Goal: Understand site structure: Understand site structure

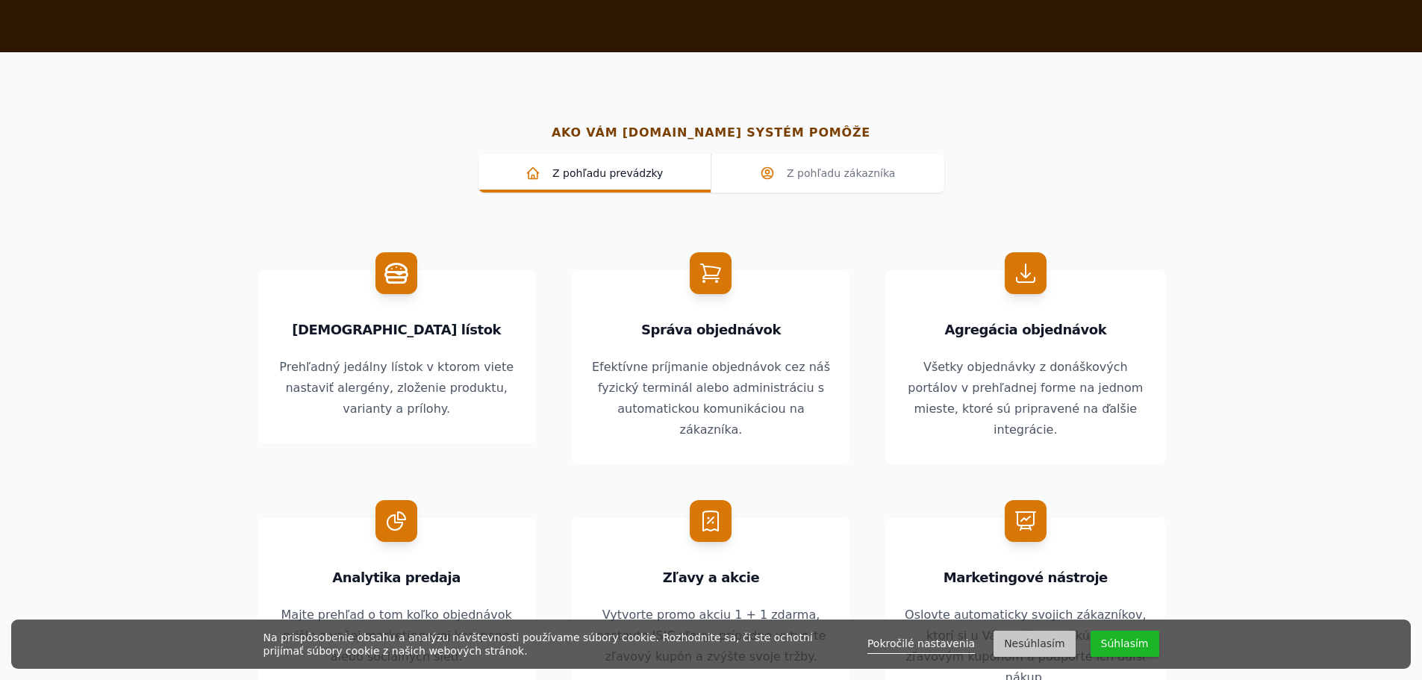
scroll to position [1194, 0]
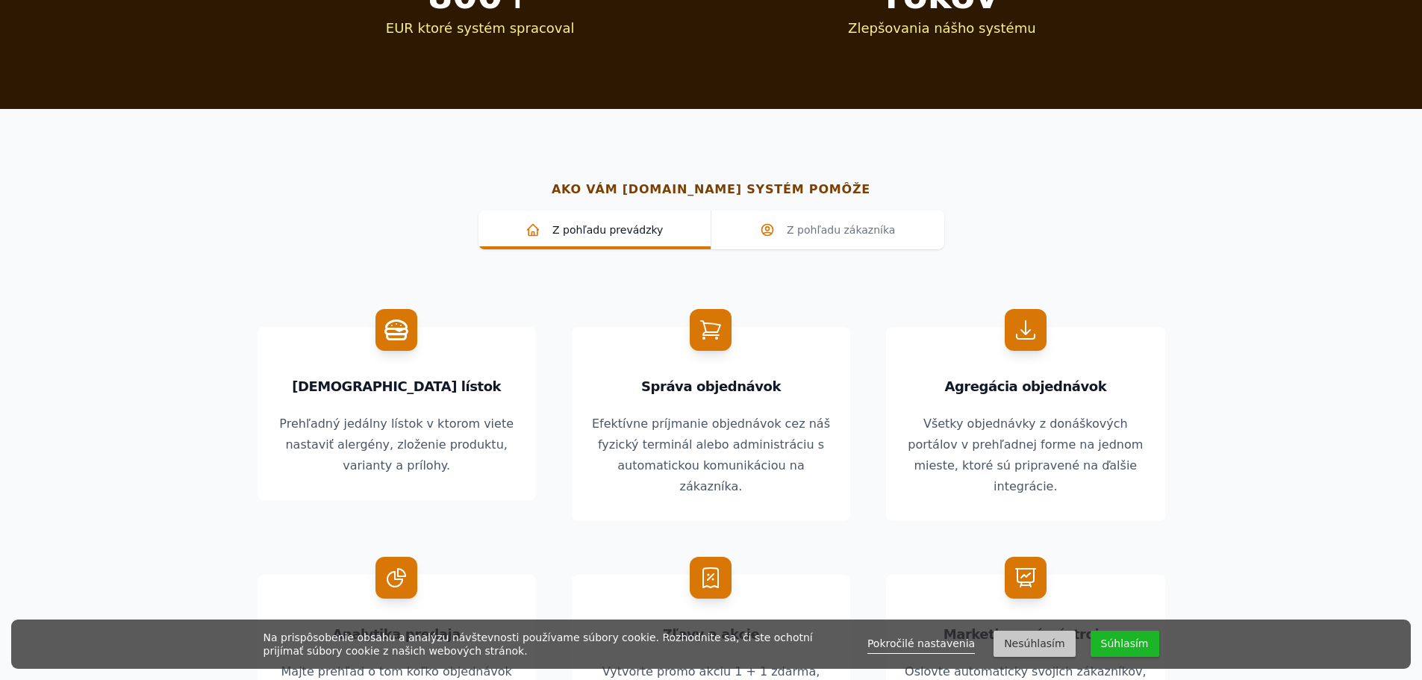
click at [712, 318] on span at bounding box center [710, 330] width 42 height 42
click at [820, 225] on span "Z pohľadu zákazníka" at bounding box center [827, 229] width 209 height 15
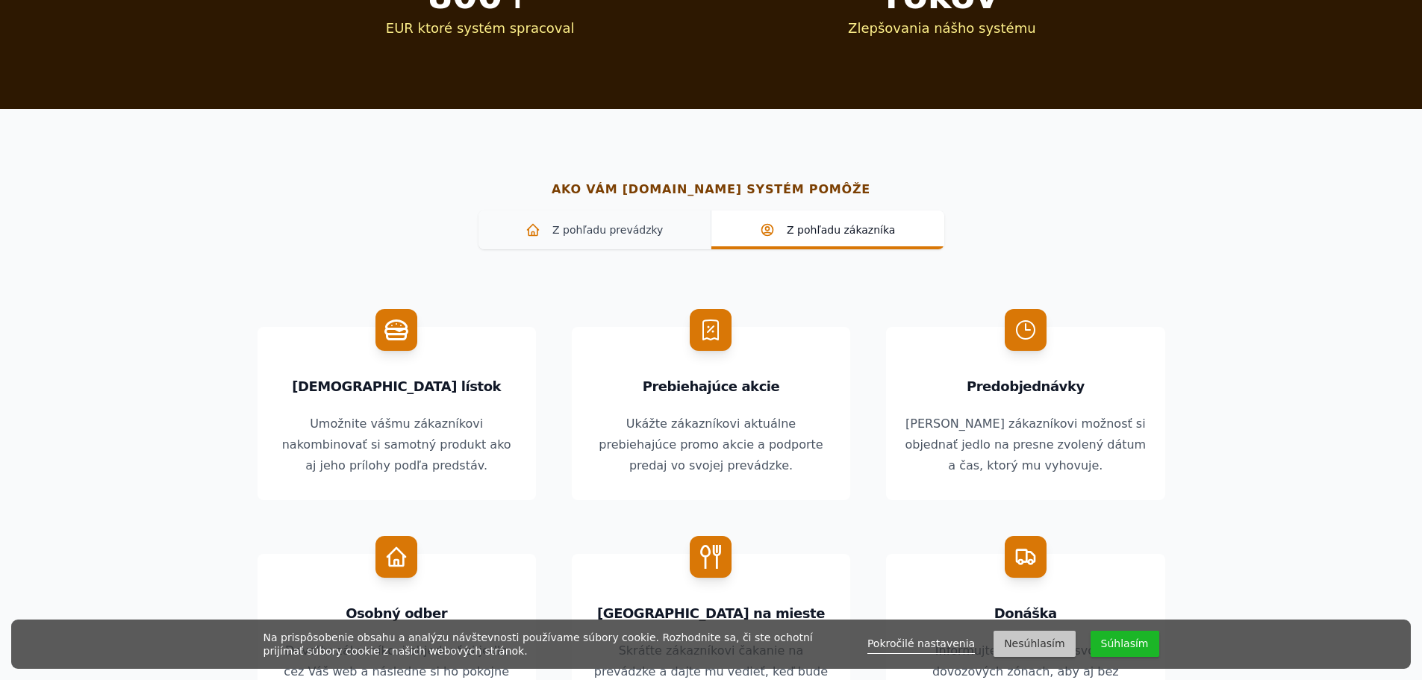
click at [612, 225] on span "Z pohľadu prevádzky" at bounding box center [594, 229] width 209 height 15
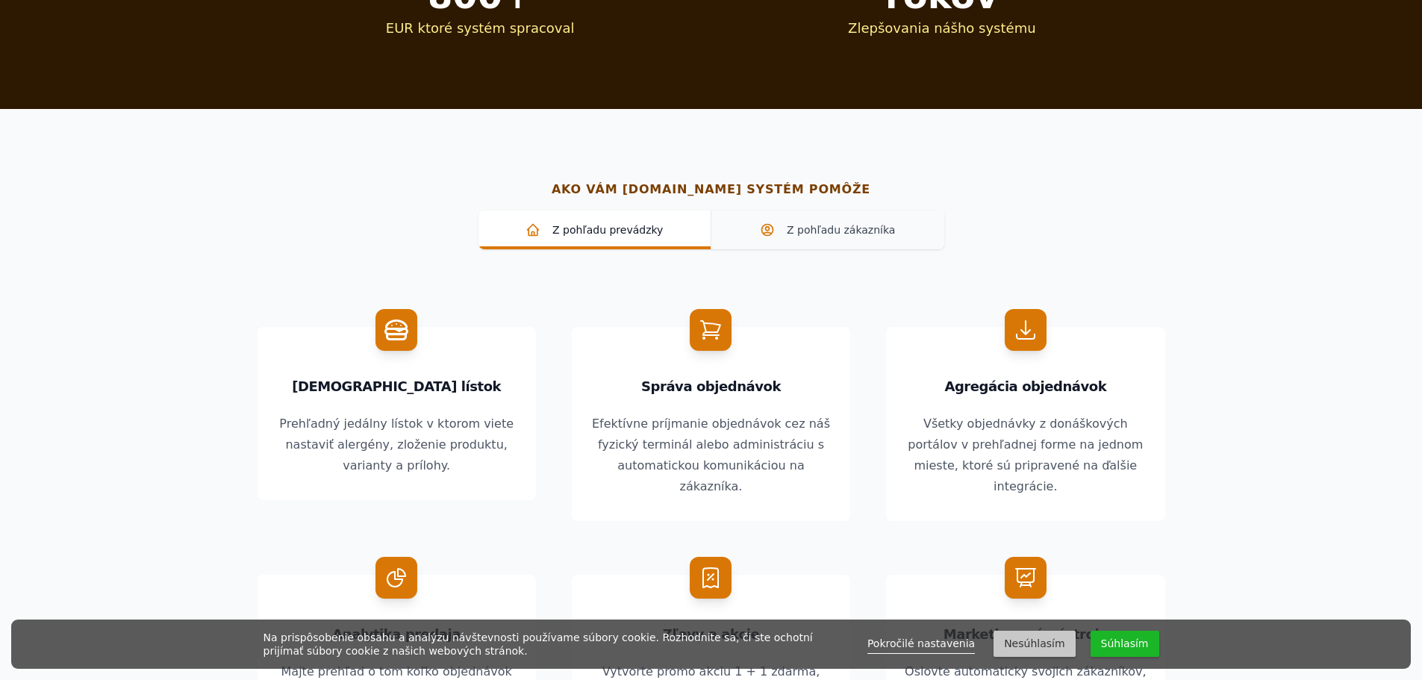
click at [801, 215] on link "Z pohľadu zákazníka" at bounding box center [827, 229] width 234 height 39
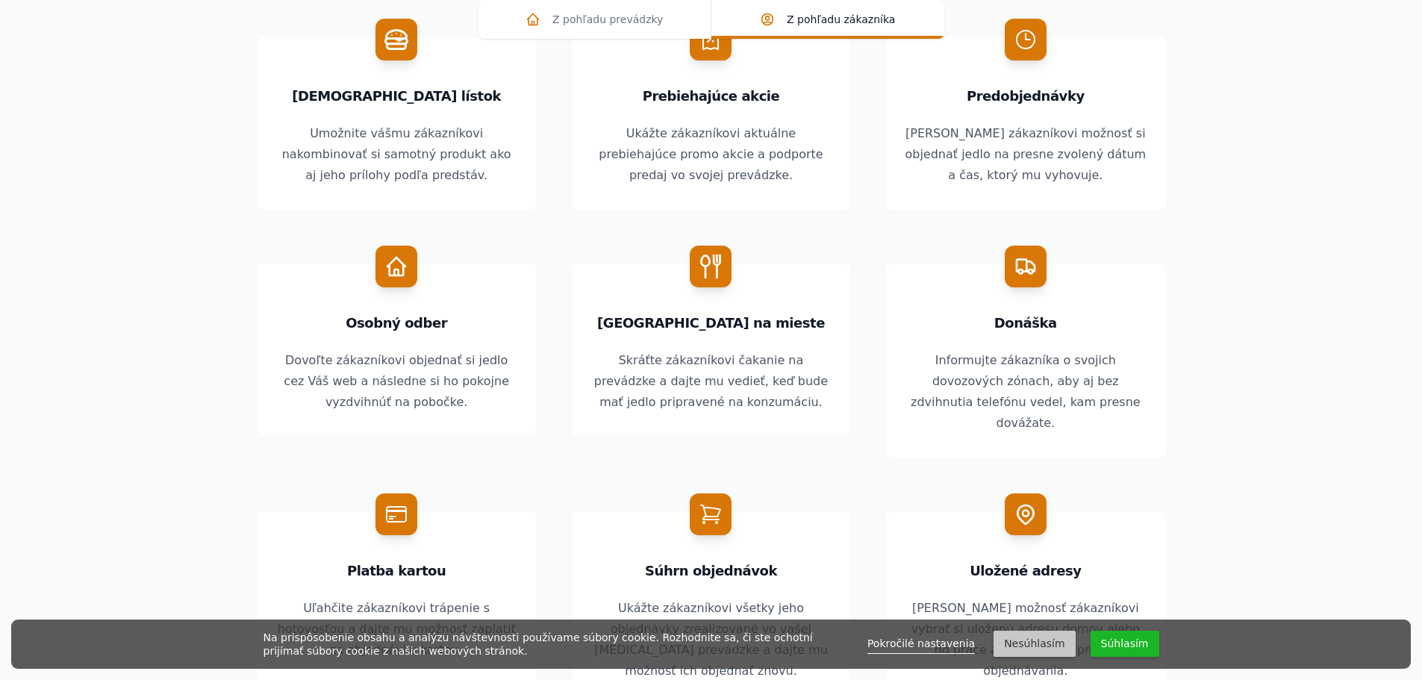
scroll to position [1492, 0]
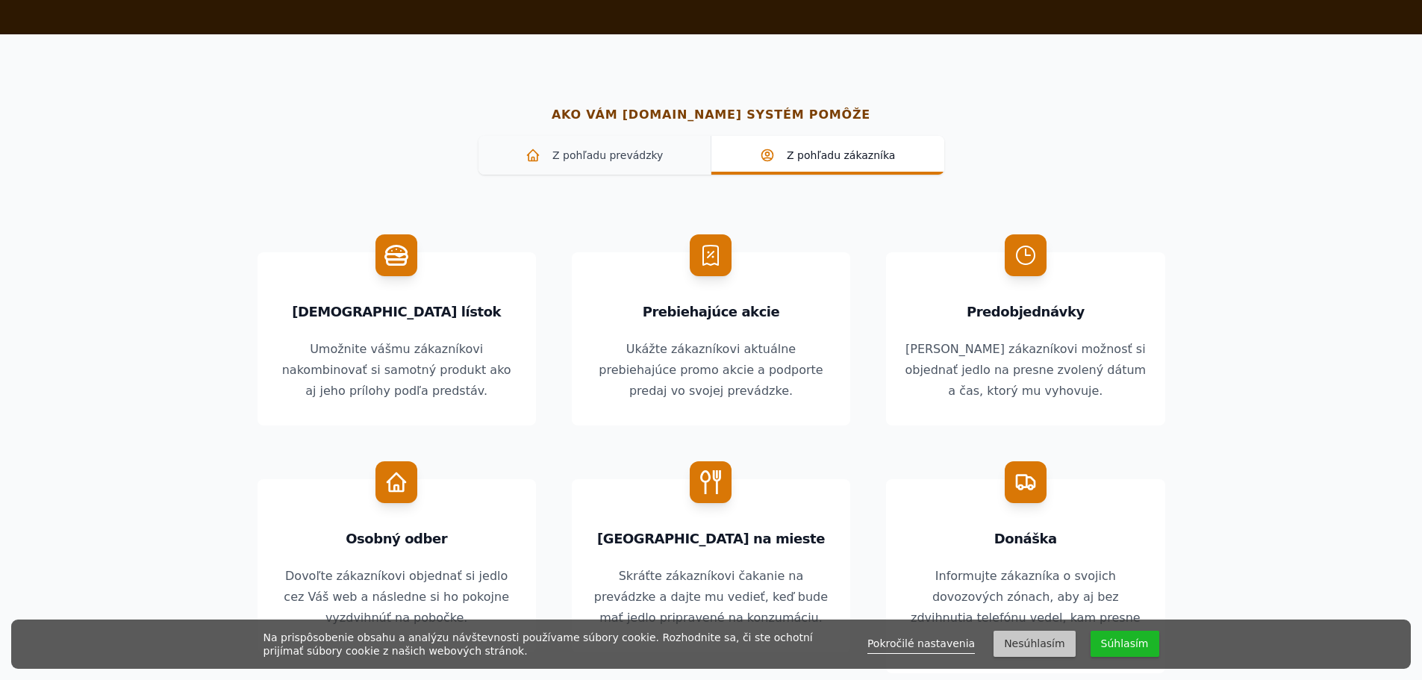
click at [626, 163] on span "Z pohľadu prevádzky" at bounding box center [594, 155] width 209 height 15
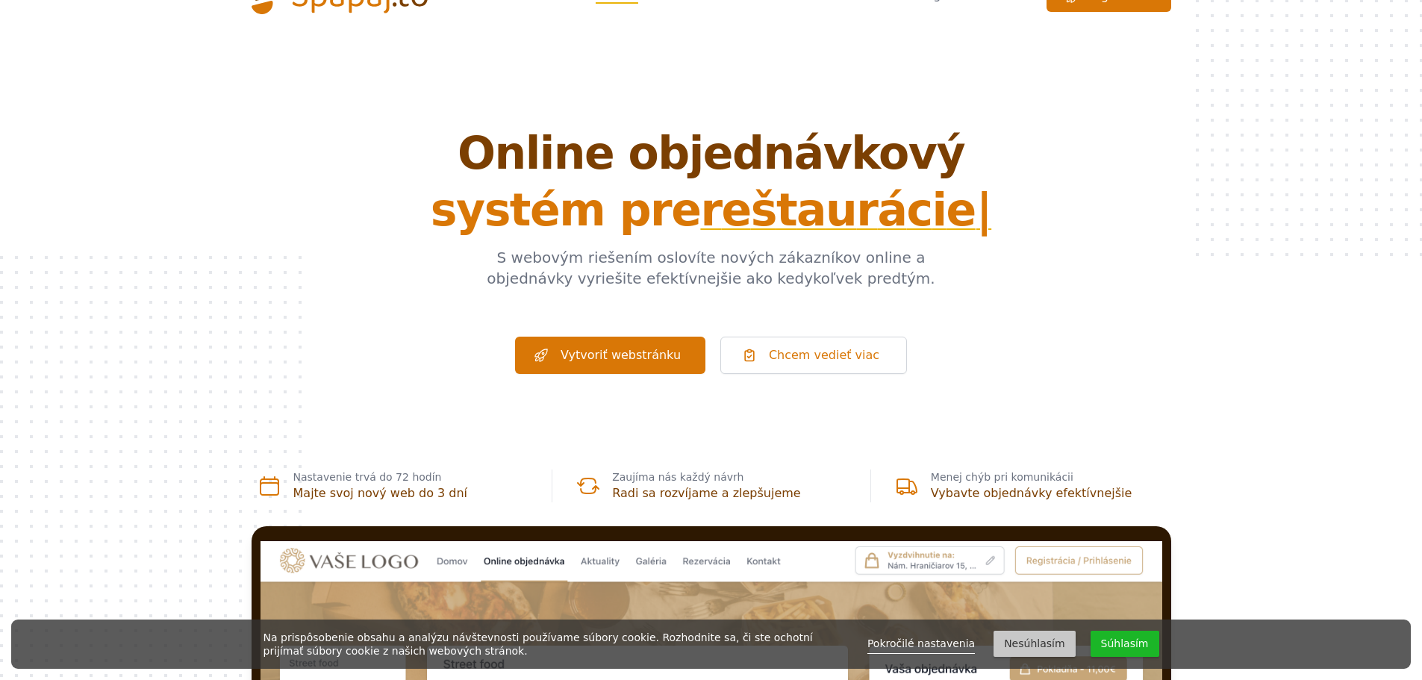
scroll to position [0, 0]
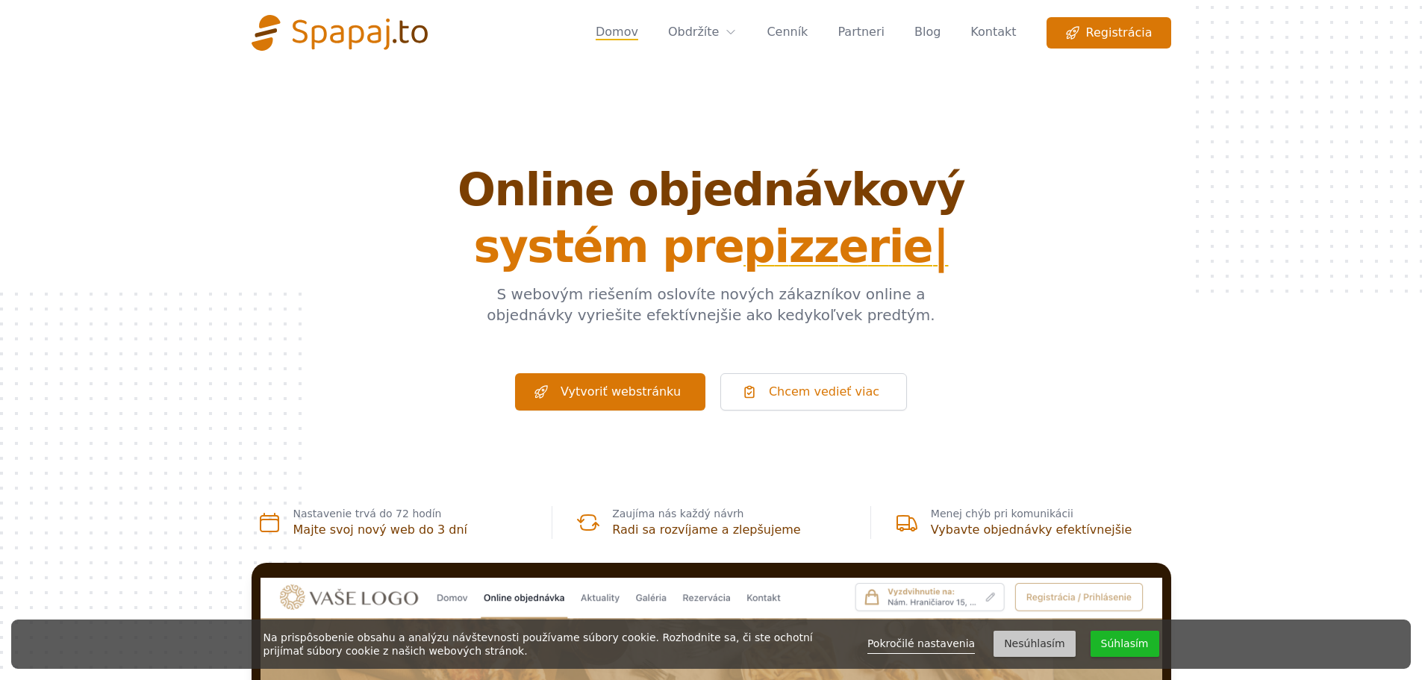
click at [344, 35] on img "Global" at bounding box center [339, 33] width 177 height 36
